Goal: Transaction & Acquisition: Purchase product/service

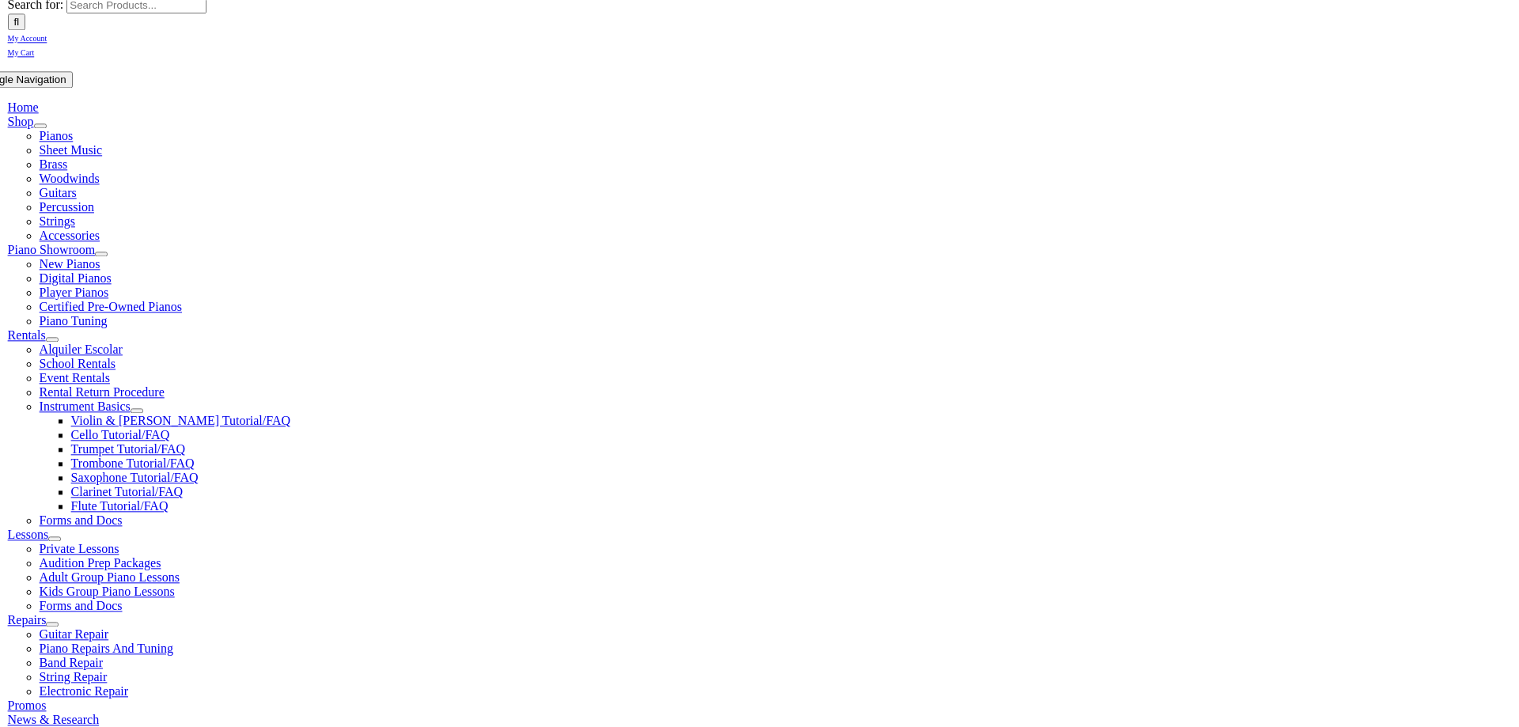
scroll to position [244, 0]
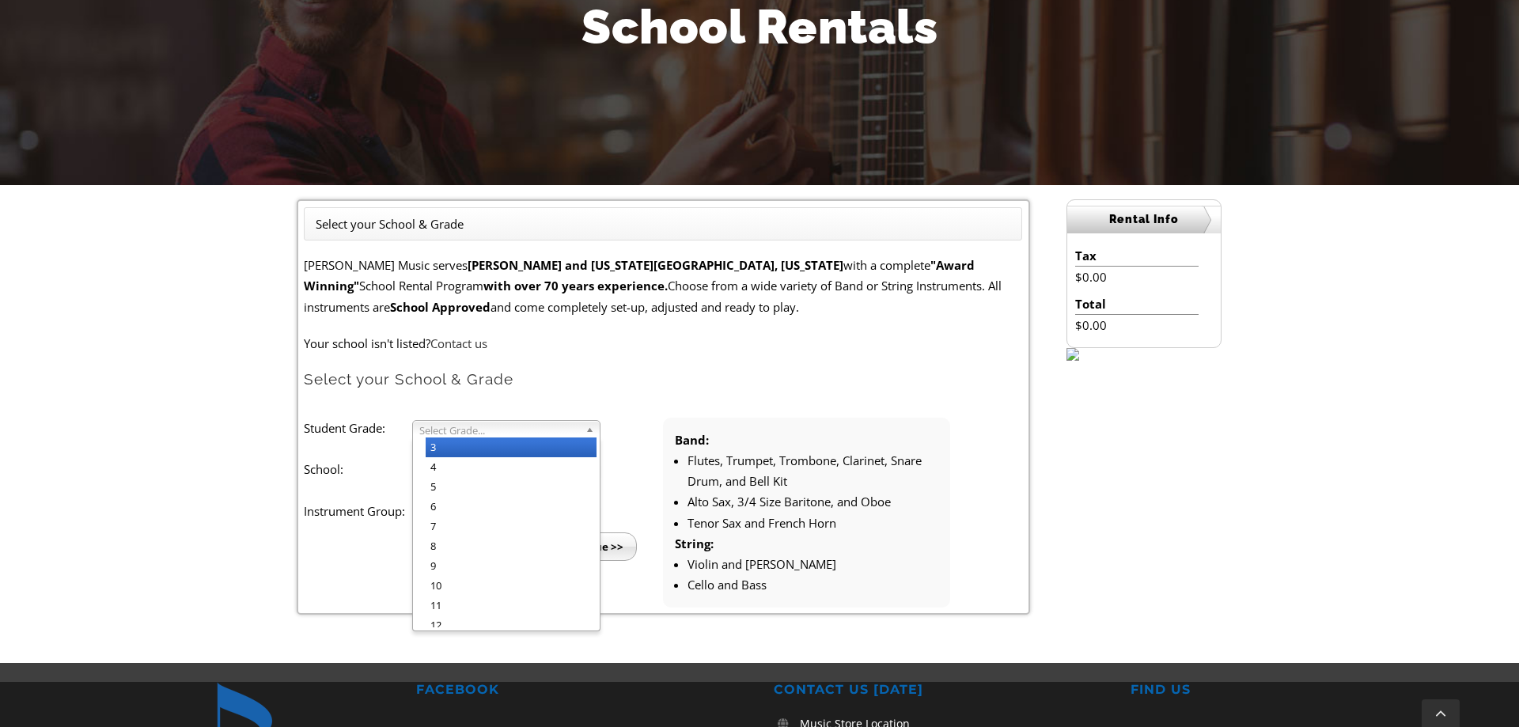
click at [494, 436] on span "Select Grade..." at bounding box center [499, 430] width 160 height 19
click at [468, 495] on li "5" at bounding box center [511, 487] width 171 height 20
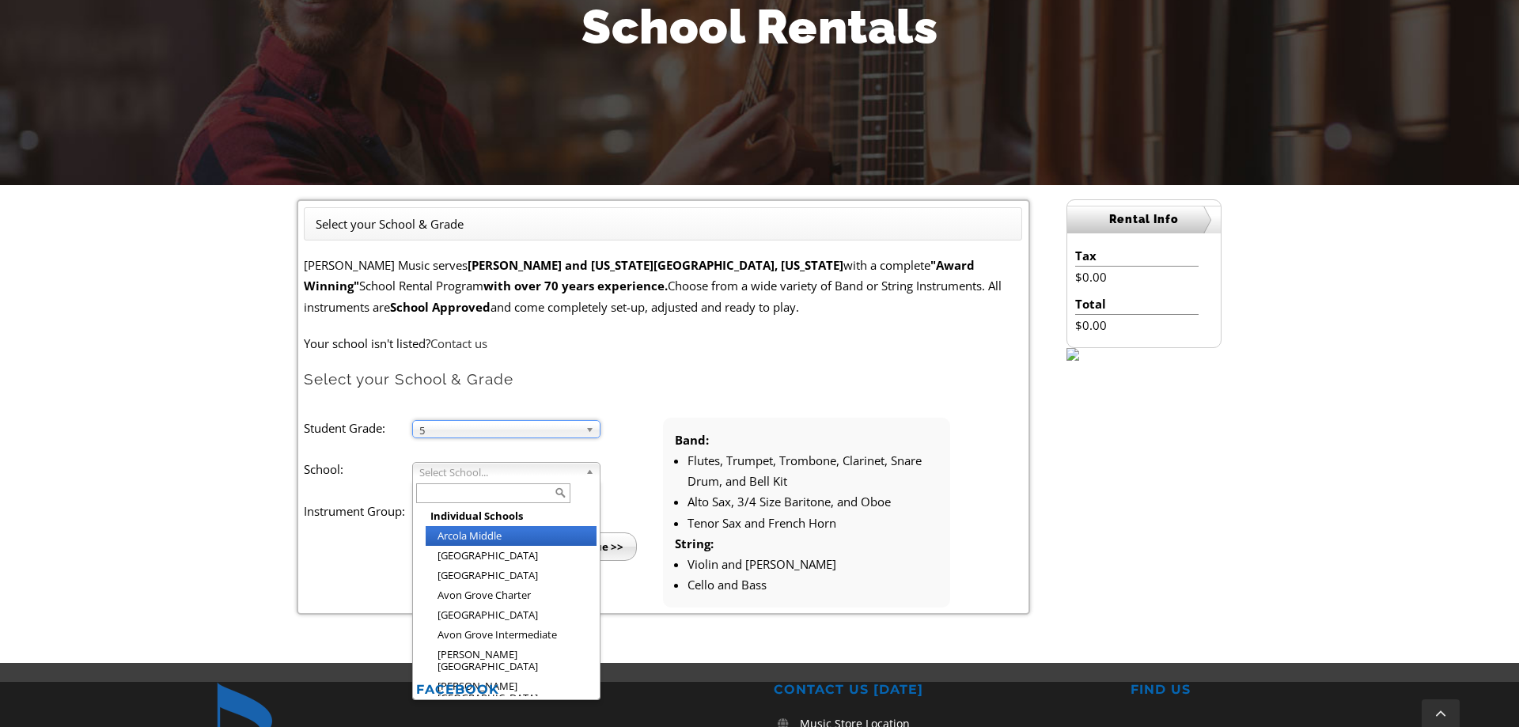
click at [505, 479] on span "Select School..." at bounding box center [499, 472] width 160 height 19
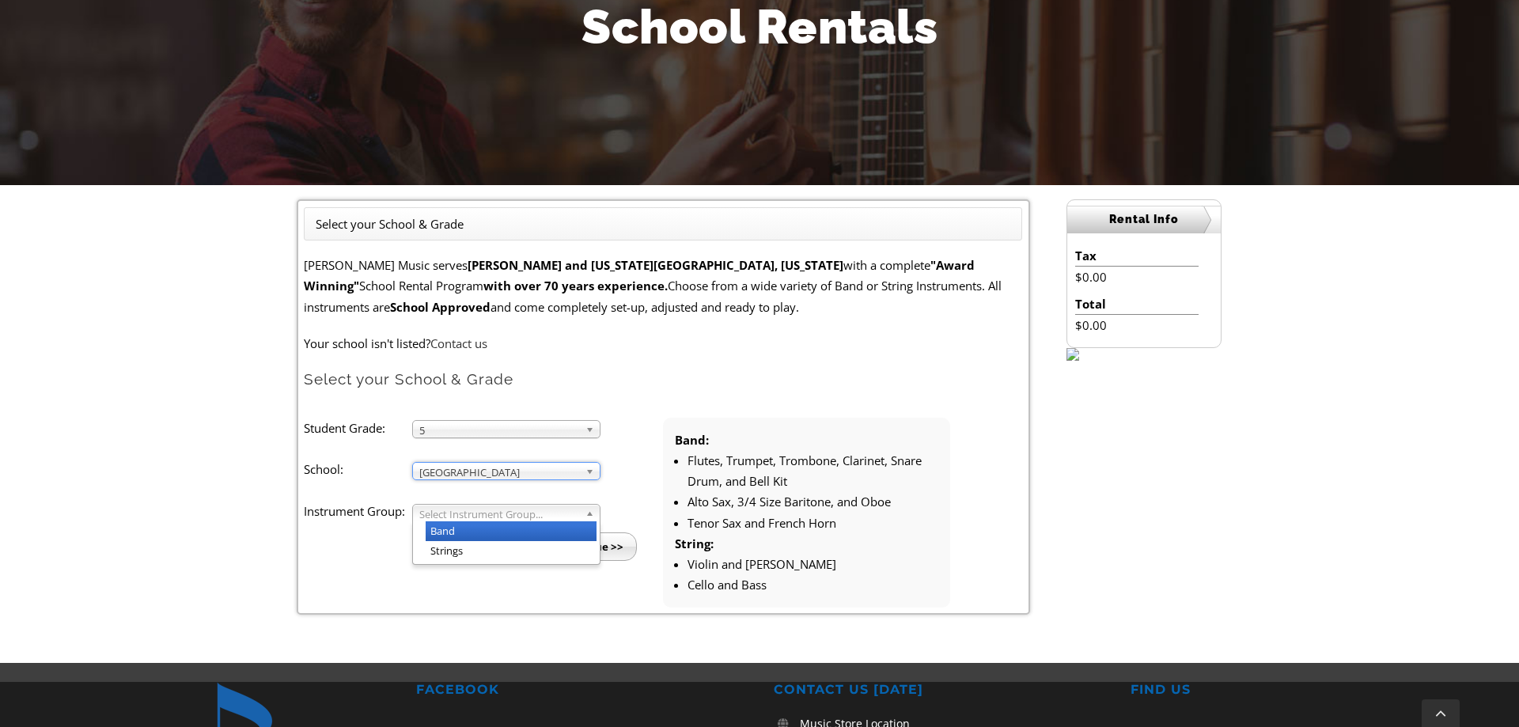
click at [493, 514] on span "Select Instrument Group..." at bounding box center [499, 514] width 160 height 19
click at [483, 534] on li "Band" at bounding box center [511, 531] width 171 height 20
click at [608, 553] on input "Continue >>" at bounding box center [591, 546] width 91 height 28
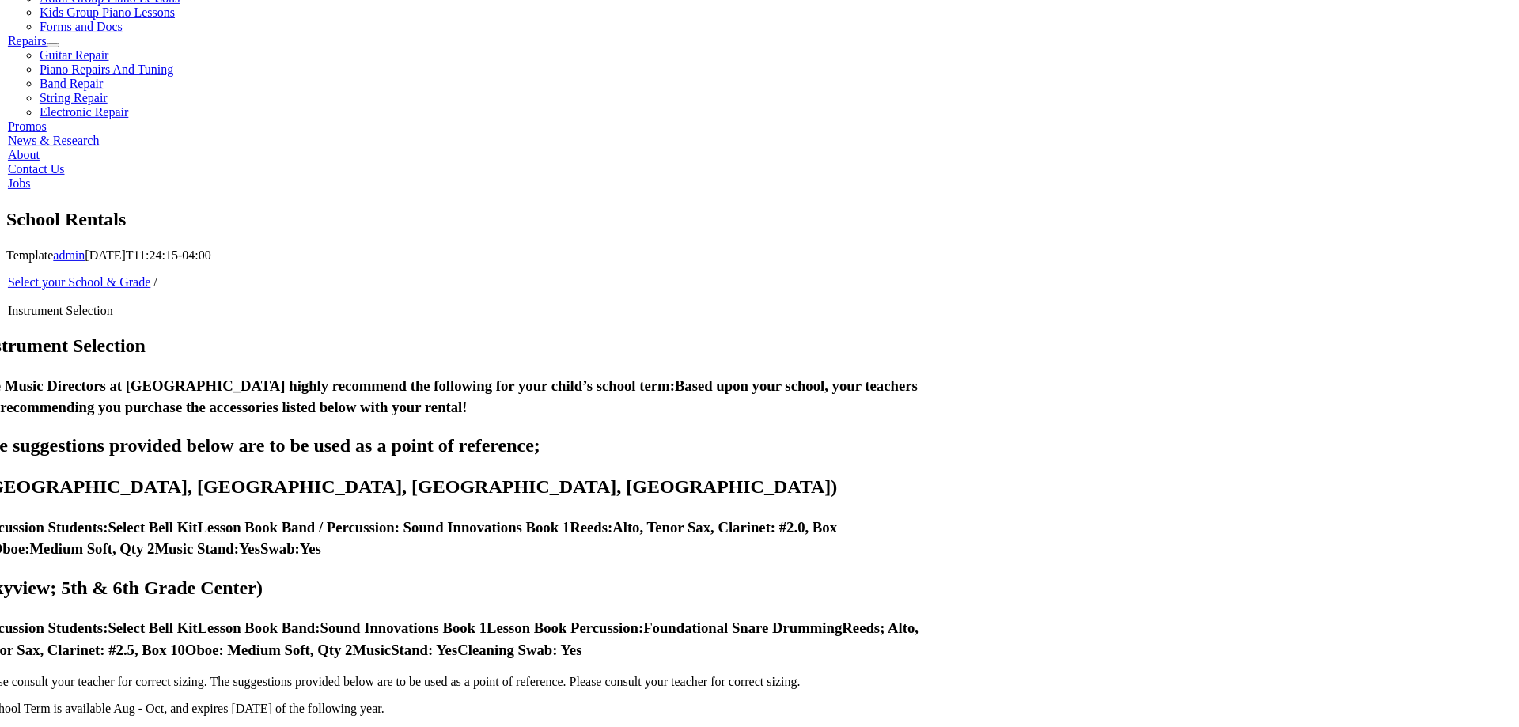
scroll to position [829, 0]
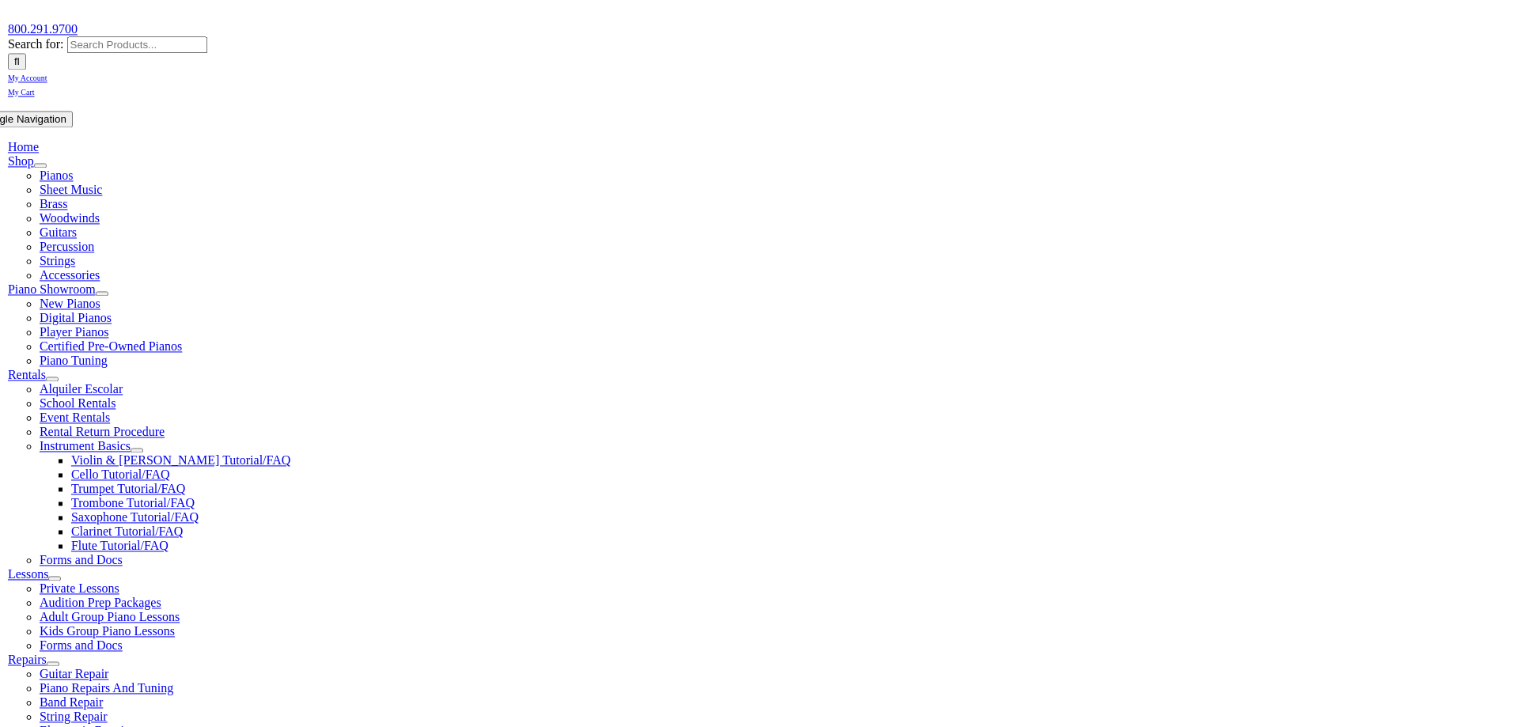
scroll to position [209, 0]
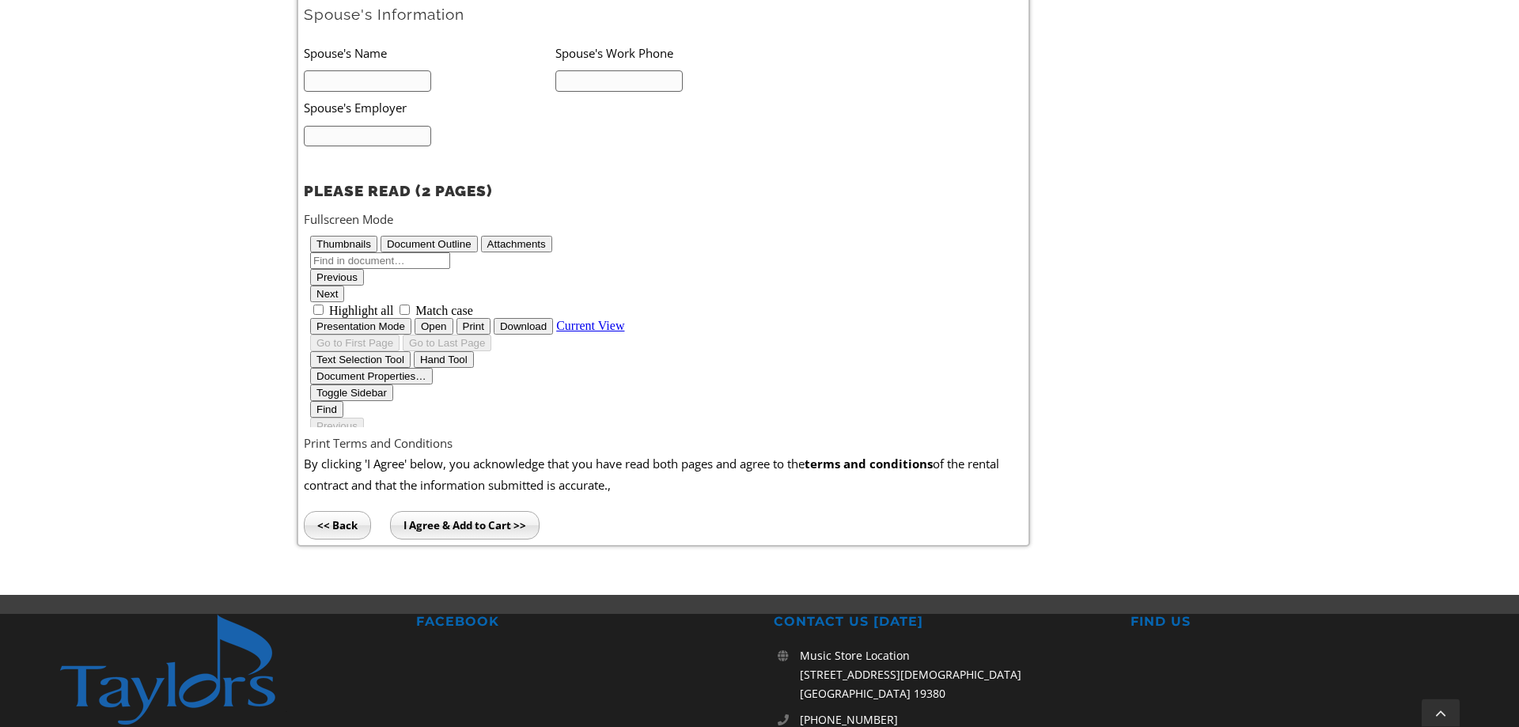
type input "1"
